Goal: Task Accomplishment & Management: Manage account settings

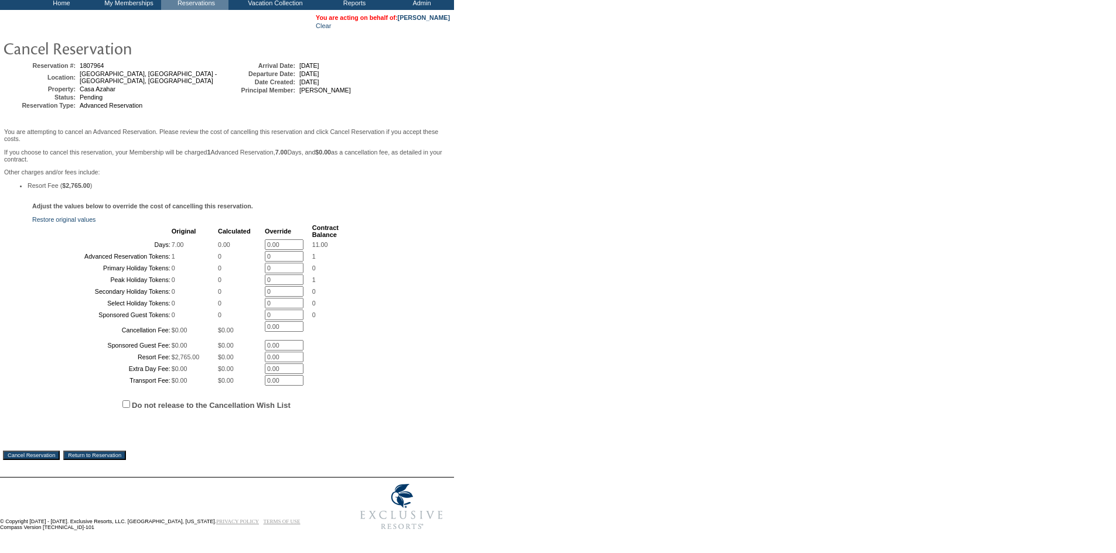
scroll to position [169, 0]
click at [204, 402] on label "Do not release to the Cancellation Wish List" at bounding box center [211, 405] width 159 height 9
click at [130, 402] on input "Do not release to the Cancellation Wish List" at bounding box center [126, 405] width 8 height 8
checkbox input "true"
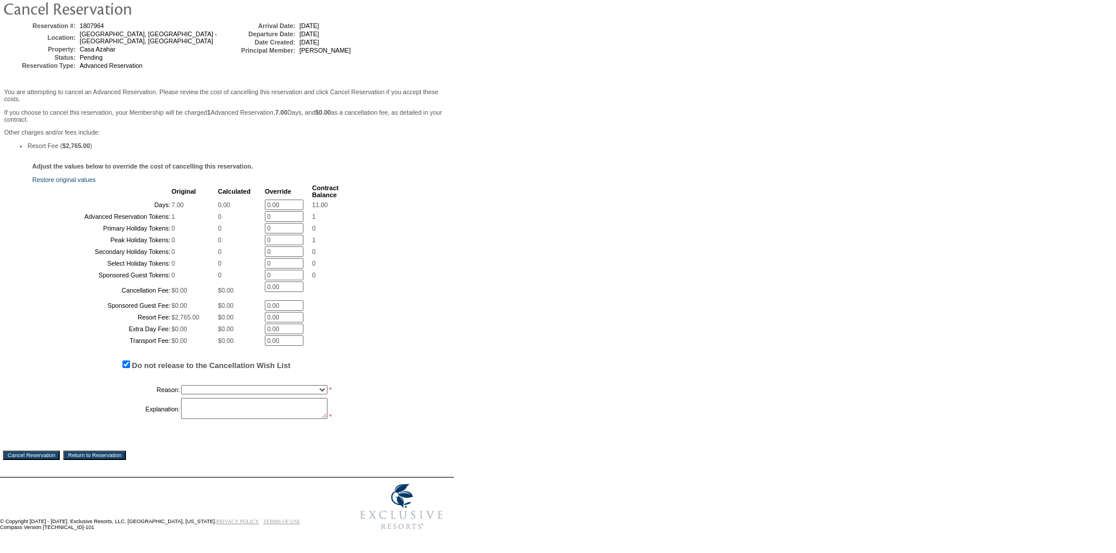
click at [216, 395] on select "Creating Continuous Stay Days Booked After Cancellation Experiential / Hotel / …" at bounding box center [254, 389] width 146 height 9
select select "1051"
click at [181, 395] on select "Creating Continuous Stay Days Booked After Cancellation Experiential / Hotel / …" at bounding box center [254, 389] width 146 height 9
click at [223, 419] on textarea at bounding box center [254, 408] width 146 height 21
type textarea "hold for one day ef"
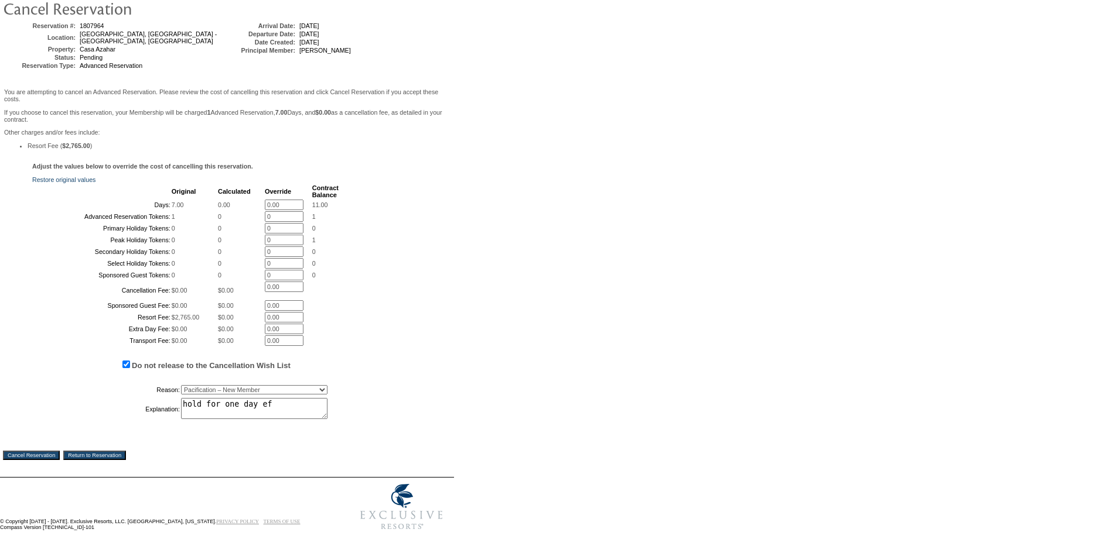
click at [47, 460] on div "Cancel Reservation Return to Reservation" at bounding box center [227, 446] width 448 height 27
click at [47, 460] on input "Cancel Reservation" at bounding box center [31, 455] width 57 height 9
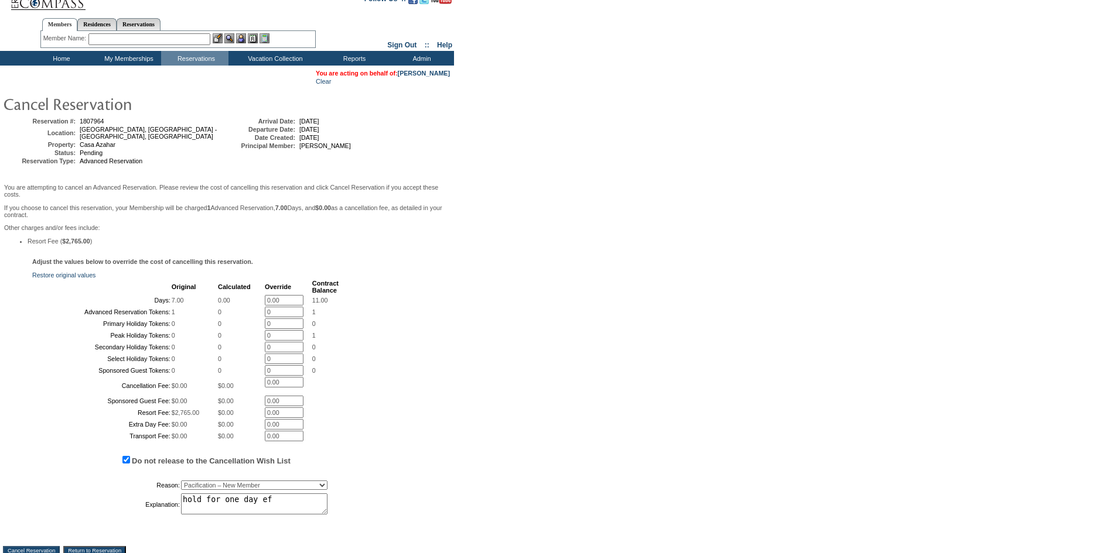
scroll to position [0, 0]
